Goal: Task Accomplishment & Management: Manage account settings

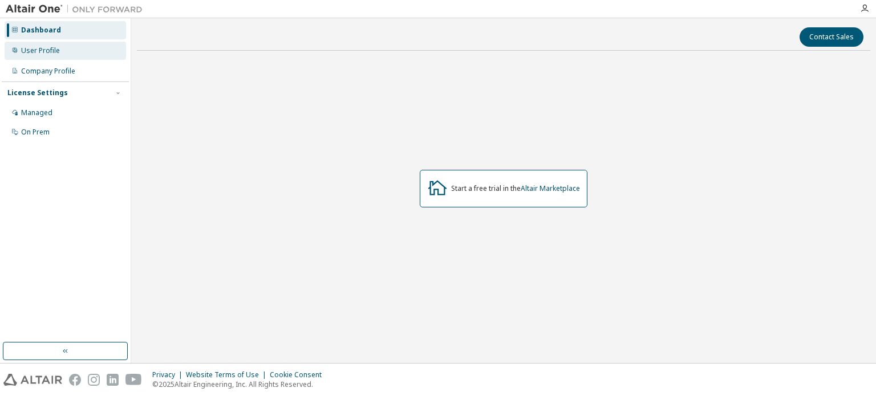
click at [93, 51] on div "User Profile" at bounding box center [65, 51] width 121 height 18
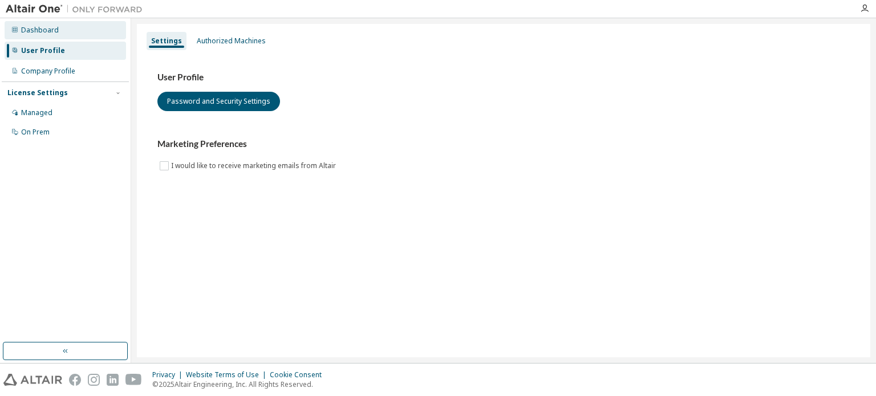
click at [83, 28] on div "Dashboard" at bounding box center [65, 30] width 121 height 18
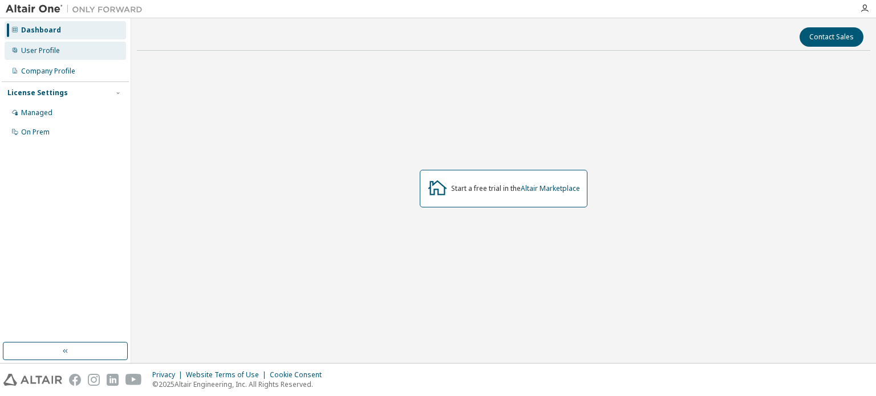
click at [74, 51] on div "User Profile" at bounding box center [65, 51] width 121 height 18
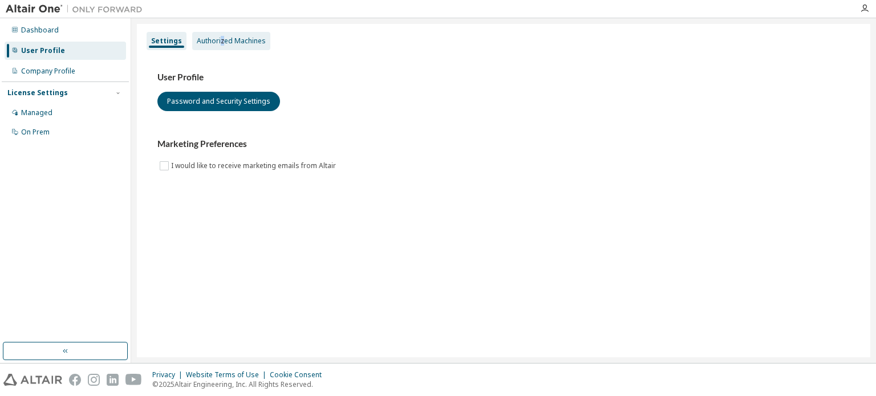
drag, startPoint x: 220, startPoint y: 31, endPoint x: 217, endPoint y: 38, distance: 8.2
click at [217, 38] on div "Settings Authorized Machines" at bounding box center [504, 41] width 720 height 21
click at [217, 38] on div "Authorized Machines" at bounding box center [231, 41] width 69 height 9
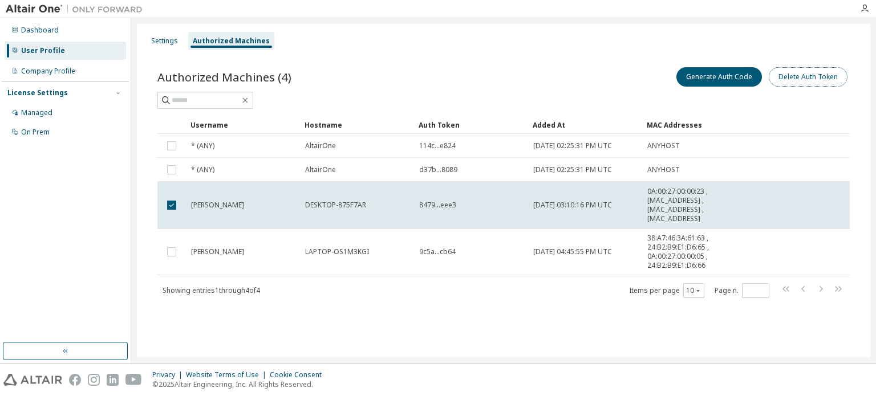
click at [818, 75] on button "Delete Auth Token" at bounding box center [808, 76] width 79 height 19
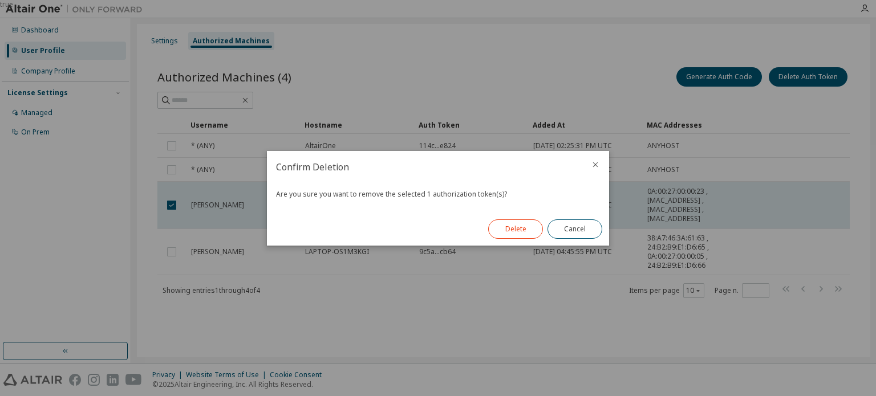
click at [500, 236] on button "Delete" at bounding box center [515, 229] width 55 height 19
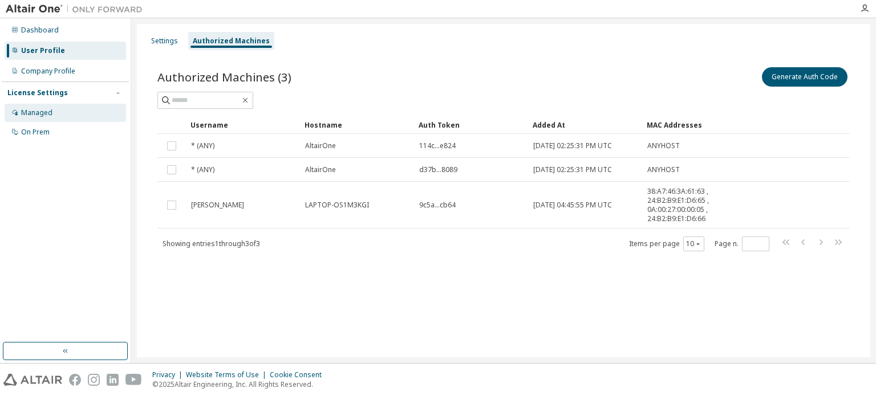
click at [51, 110] on div "Managed" at bounding box center [65, 113] width 121 height 18
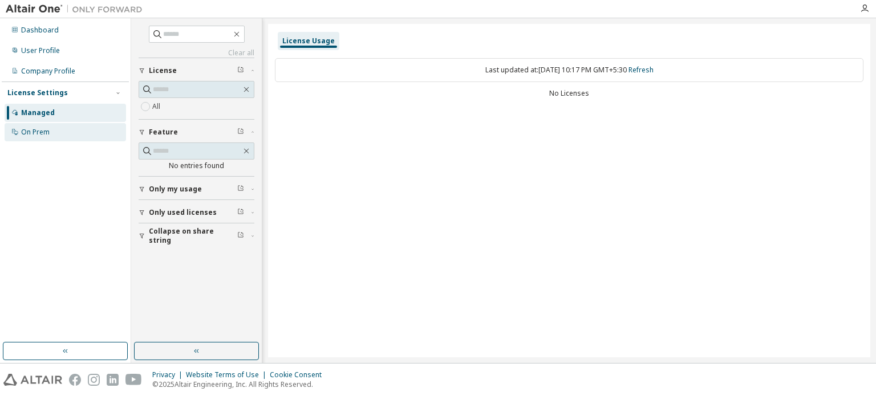
click at [73, 132] on div "On Prem" at bounding box center [65, 132] width 121 height 18
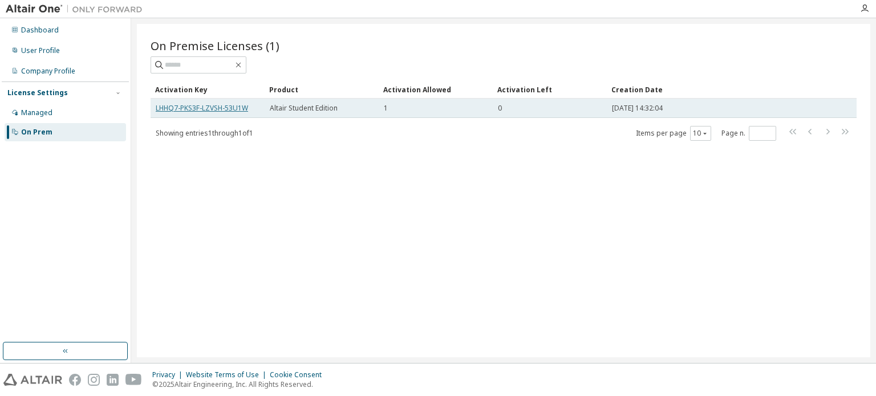
drag, startPoint x: 214, startPoint y: 108, endPoint x: 204, endPoint y: 109, distance: 10.3
click at [204, 109] on link "LHHQ7-PKS3F-LZVSH-53U1W" at bounding box center [202, 108] width 92 height 10
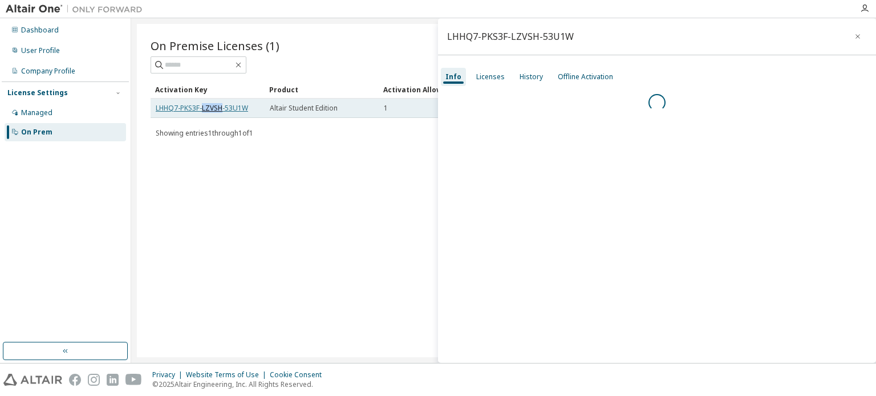
click at [204, 109] on link "LHHQ7-PKS3F-LZVSH-53U1W" at bounding box center [202, 108] width 92 height 10
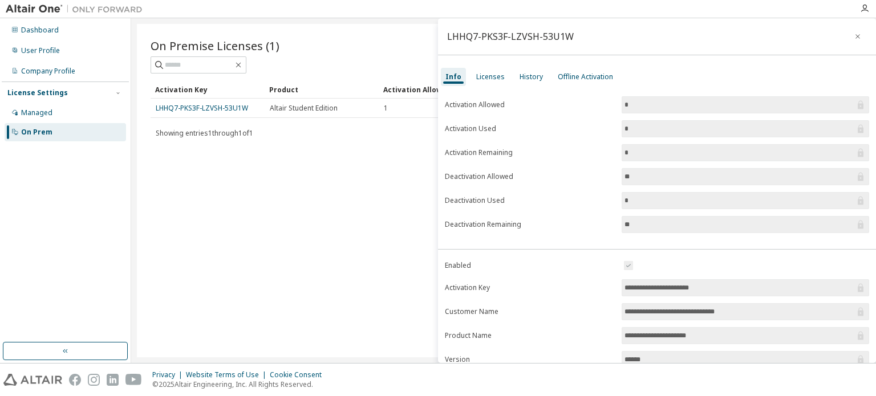
click at [647, 99] on input "*" at bounding box center [739, 104] width 230 height 11
click at [493, 79] on div "Licenses" at bounding box center [490, 76] width 29 height 9
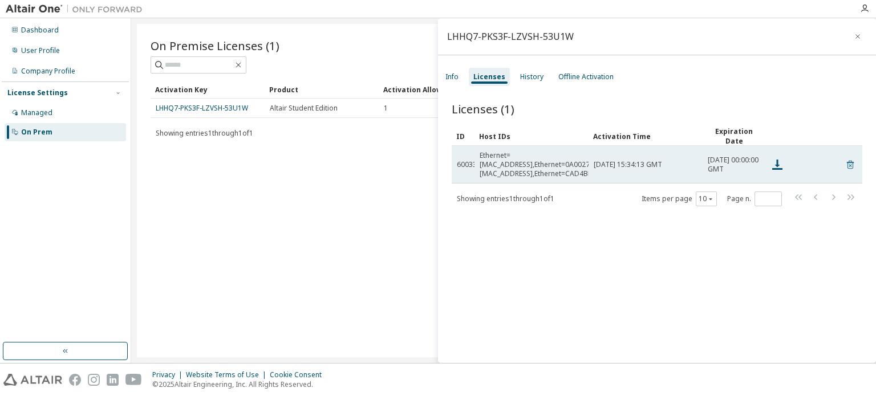
click at [849, 164] on icon at bounding box center [850, 165] width 3 height 3
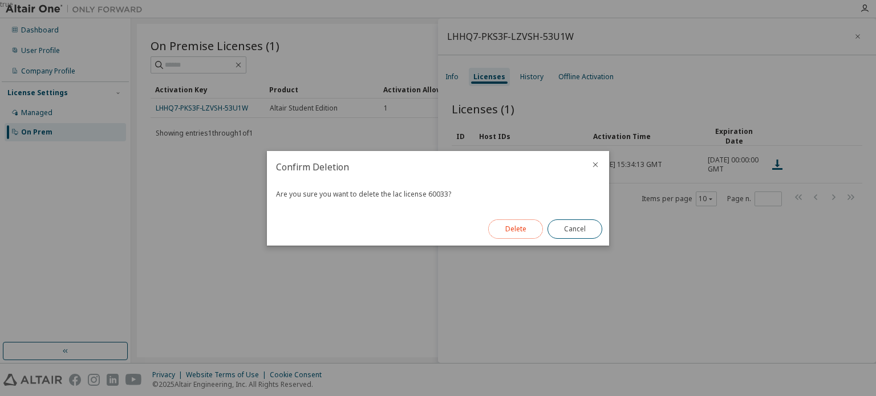
click at [520, 232] on button "Delete" at bounding box center [515, 229] width 55 height 19
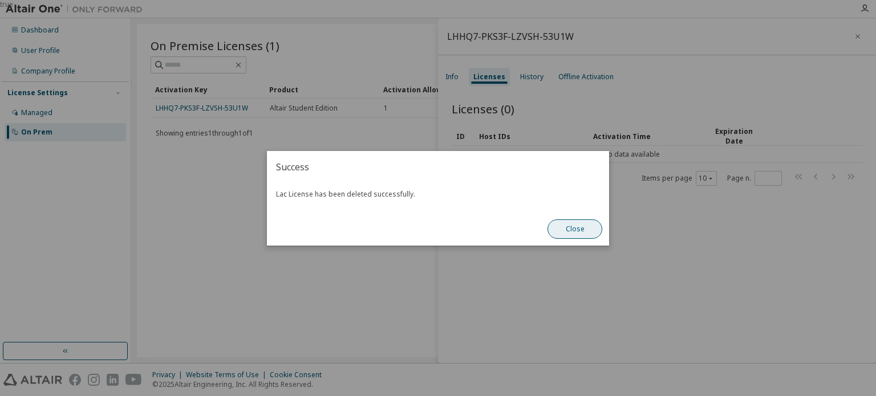
click at [592, 237] on button "Close" at bounding box center [575, 229] width 55 height 19
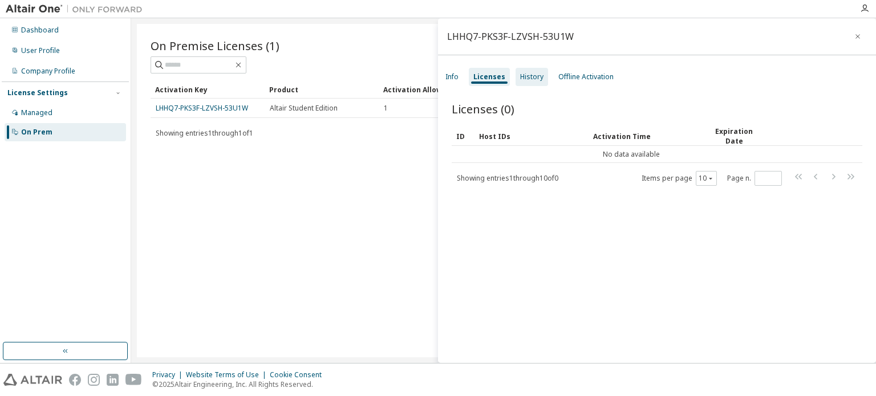
click at [524, 79] on div "History" at bounding box center [531, 76] width 23 height 9
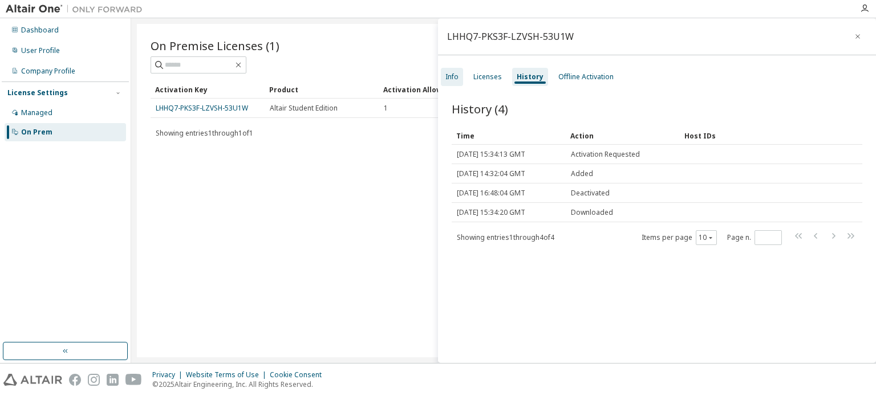
click at [456, 72] on div "Info" at bounding box center [451, 76] width 13 height 9
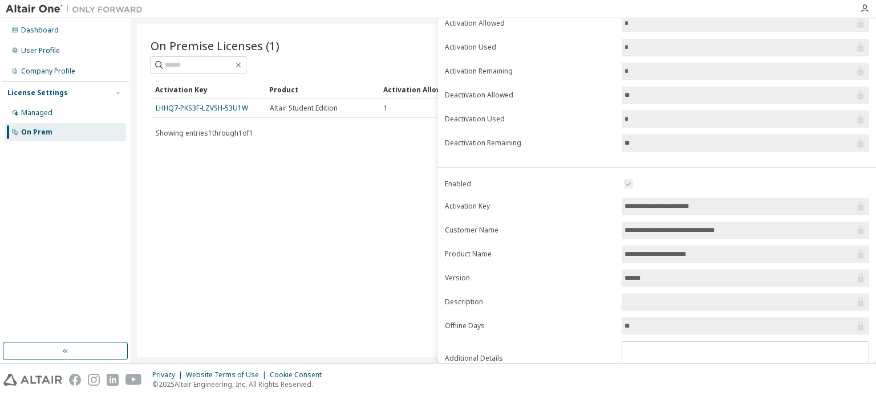
scroll to position [82, 0]
click at [688, 204] on input "**********" at bounding box center [739, 205] width 230 height 11
click at [481, 234] on form "**********" at bounding box center [657, 276] width 424 height 198
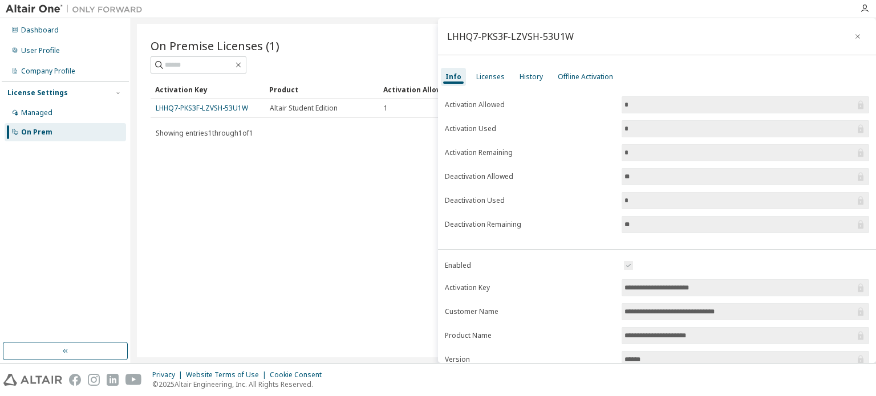
scroll to position [125, 0]
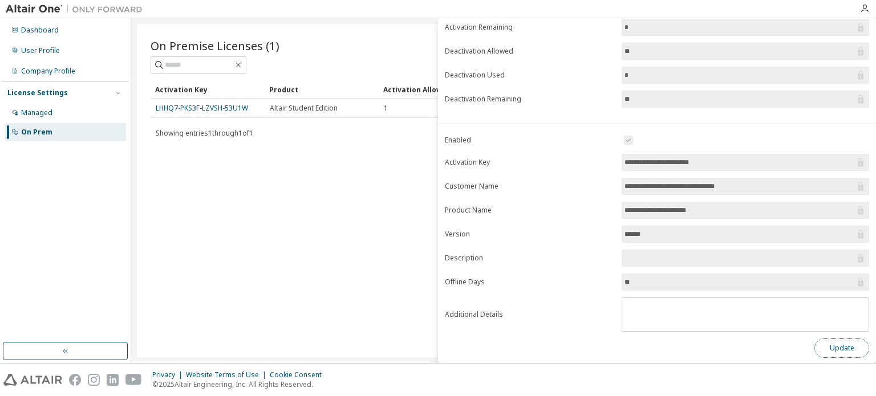
click at [825, 346] on button "Update" at bounding box center [841, 348] width 55 height 19
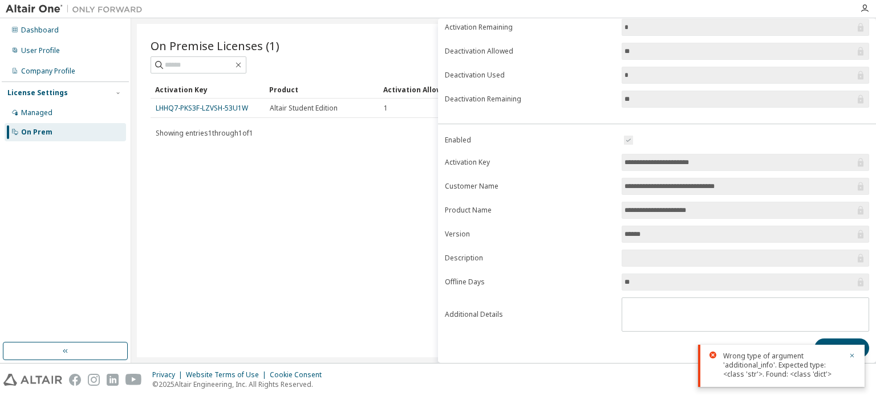
scroll to position [0, 0]
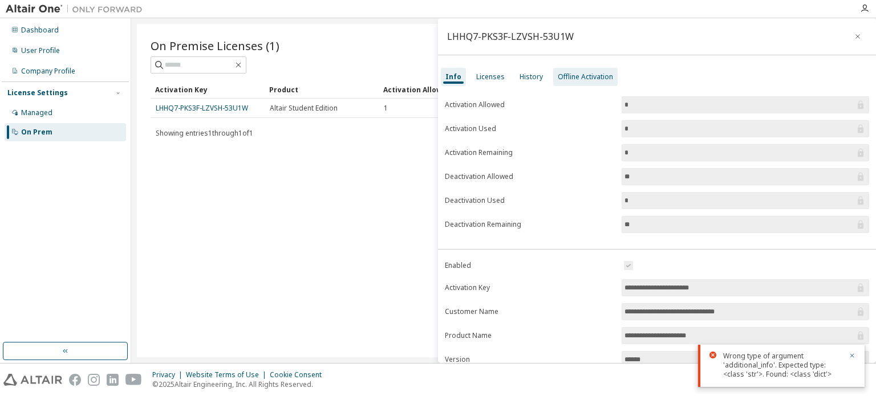
click at [574, 82] on div "Offline Activation" at bounding box center [585, 77] width 64 height 18
